Goal: Information Seeking & Learning: Learn about a topic

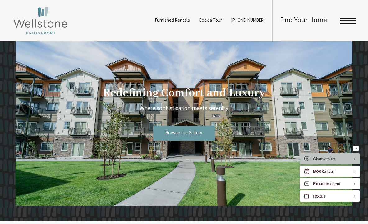
scroll to position [528, 0]
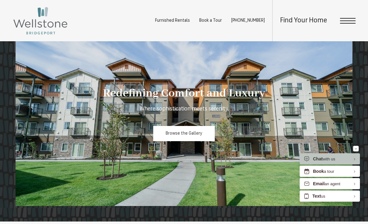
click at [165, 127] on link "Browse the Gallery" at bounding box center [183, 133] width 61 height 15
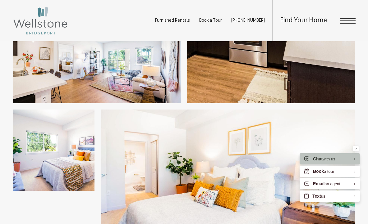
scroll to position [416, 0]
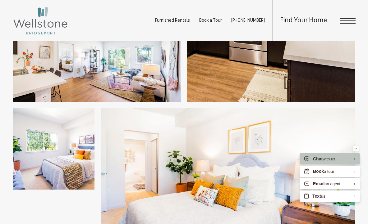
click at [342, 22] on span "Open Menu" at bounding box center [348, 21] width 16 height 6
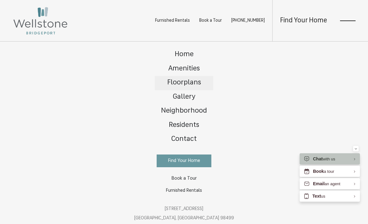
click at [187, 83] on span "Floorplans" at bounding box center [184, 82] width 34 height 7
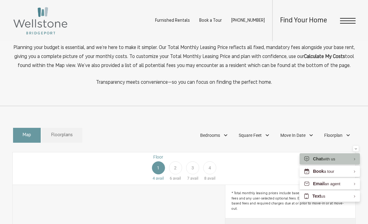
scroll to position [191, 0]
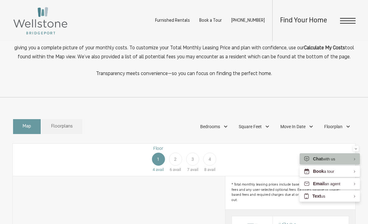
click at [354, 146] on button "Minimize" at bounding box center [356, 149] width 6 height 6
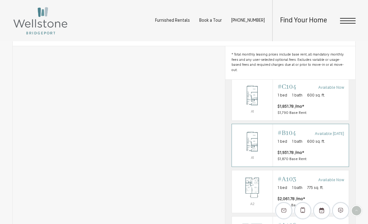
scroll to position [9, 0]
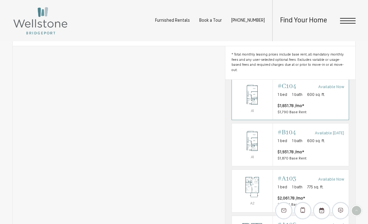
click at [335, 110] on span "$1,851.78 /mo* $1,790 Base Rent" at bounding box center [310, 109] width 66 height 12
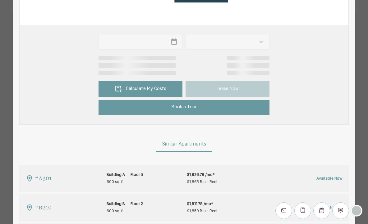
type input "**********"
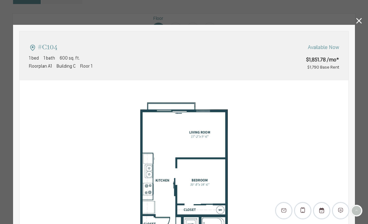
click at [360, 21] on icon at bounding box center [359, 21] width 6 height 6
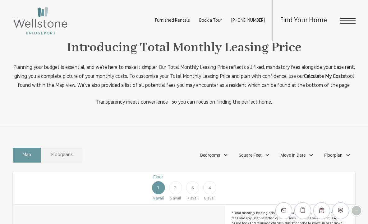
scroll to position [138, 0]
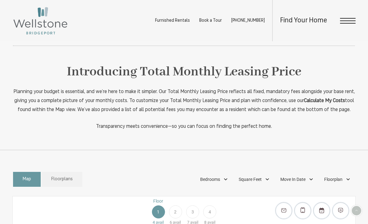
click at [344, 24] on div "Find Your Home" at bounding box center [313, 20] width 83 height 41
click at [343, 22] on span "Open Menu" at bounding box center [348, 21] width 16 height 6
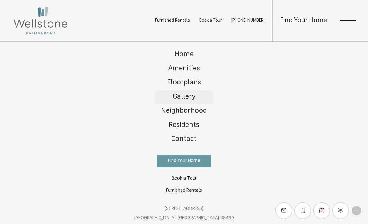
click at [192, 96] on span "Gallery" at bounding box center [184, 96] width 23 height 7
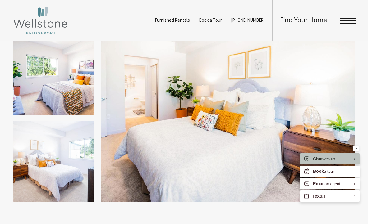
scroll to position [493, 0]
